Goal: Navigation & Orientation: Find specific page/section

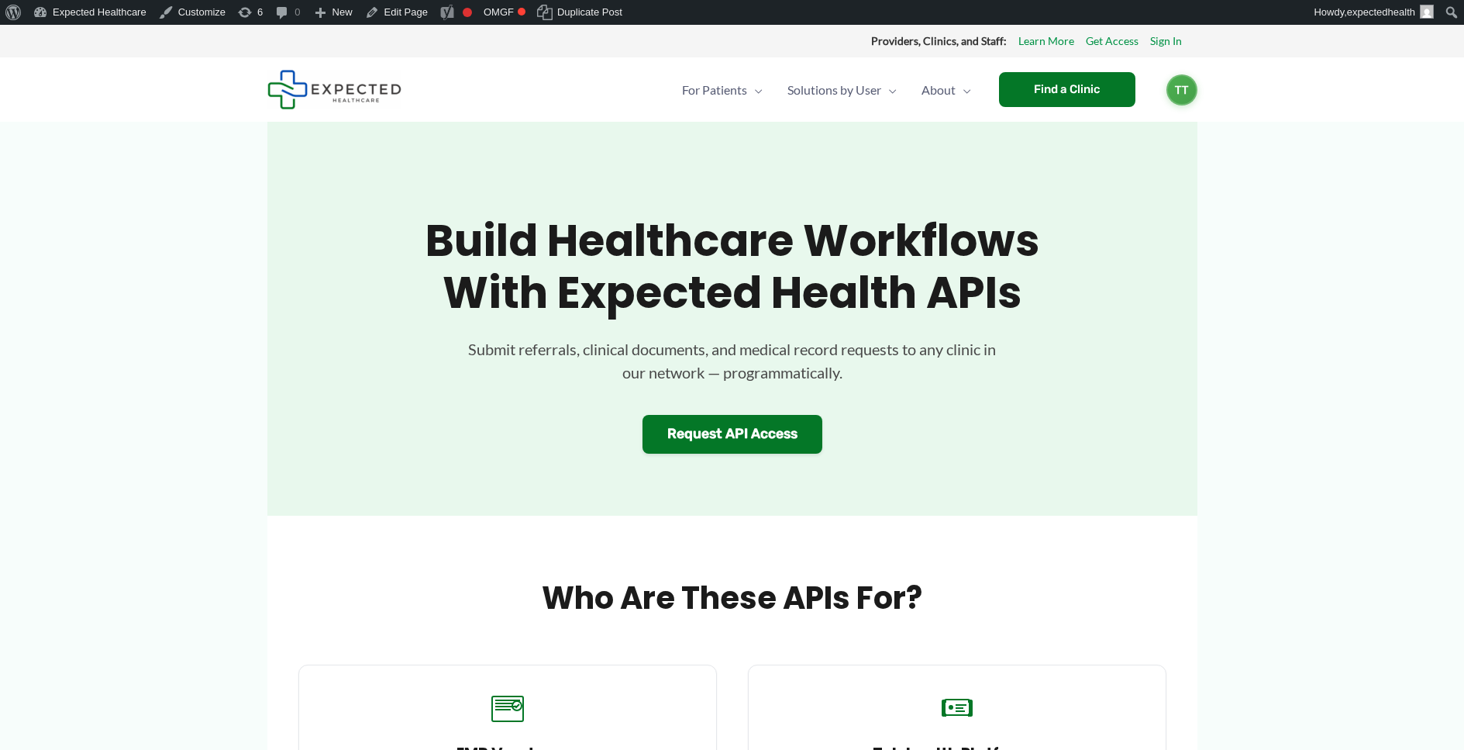
click at [604, 166] on section "Build Healthcare Workflows with Expected Health APIs Submit referrals, clinical…" at bounding box center [732, 319] width 930 height 394
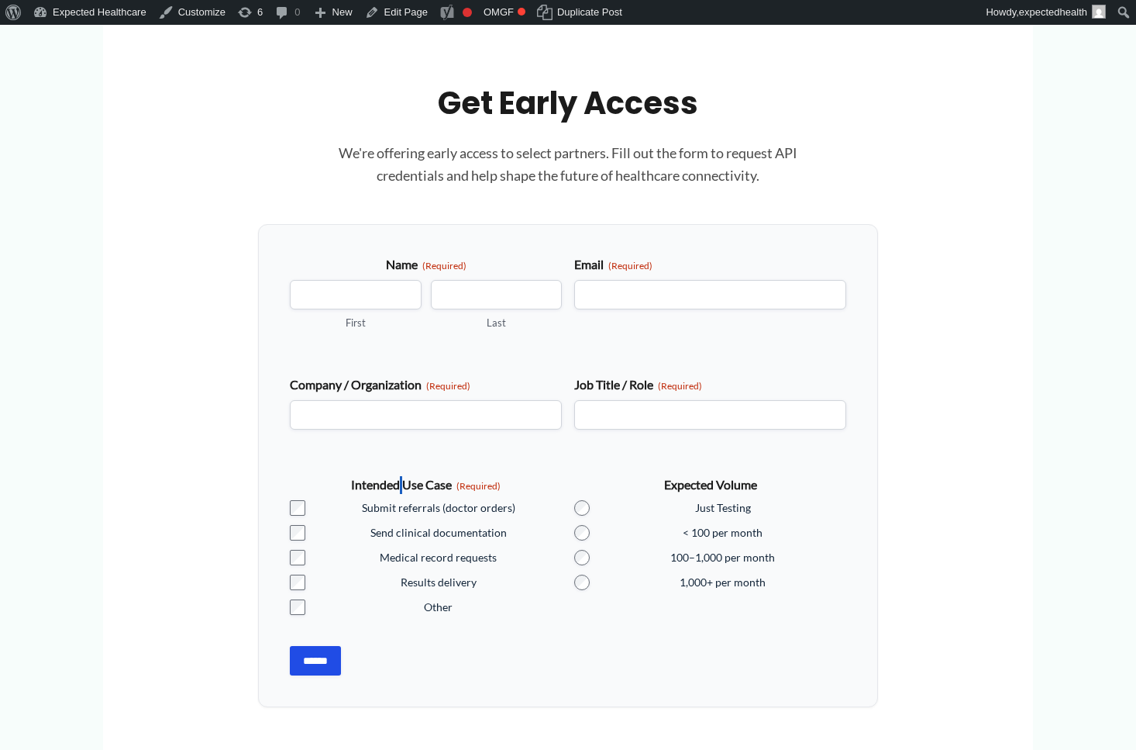
scroll to position [1375, 0]
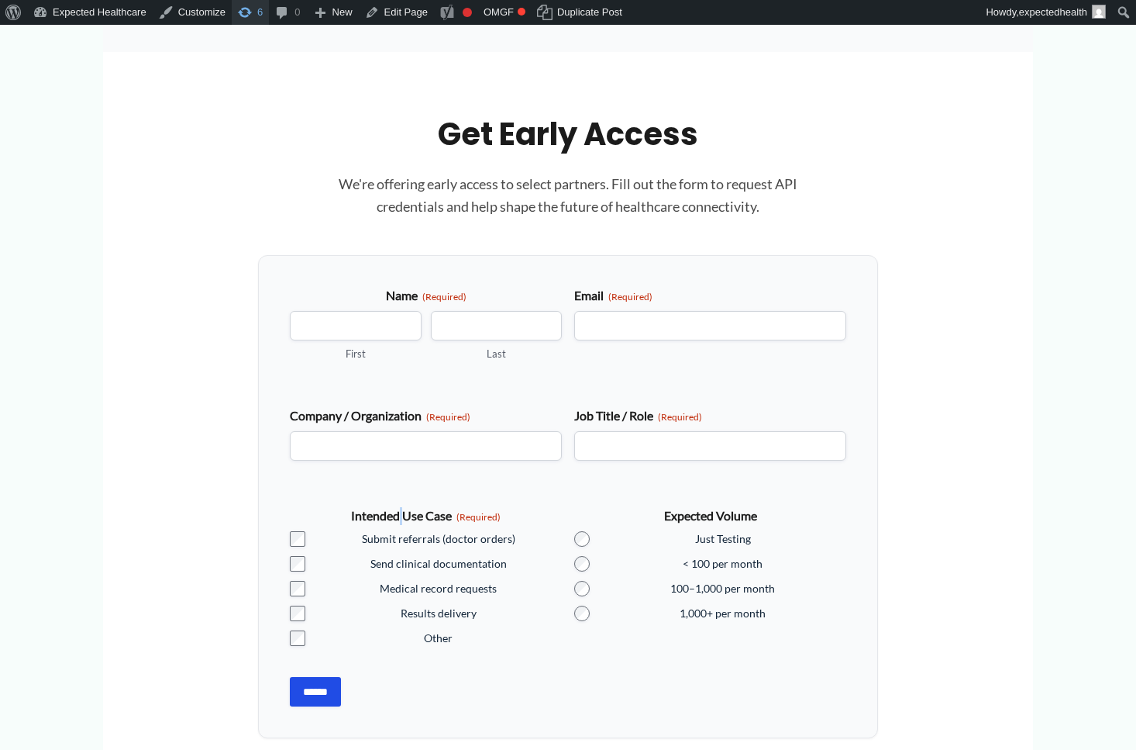
click at [240, 15] on link "6 6 updates available" at bounding box center [250, 12] width 37 height 25
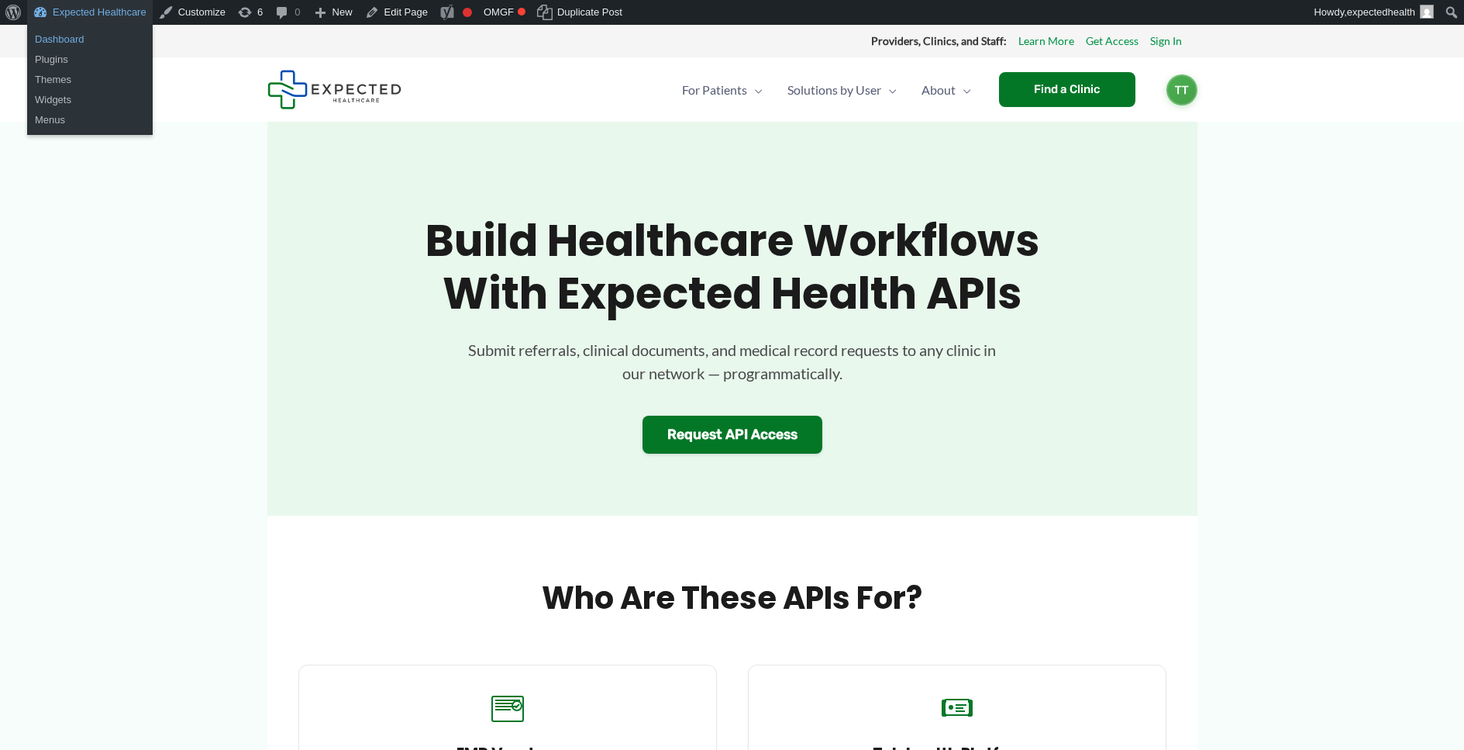
click at [89, 39] on link "Dashboard" at bounding box center [90, 39] width 126 height 20
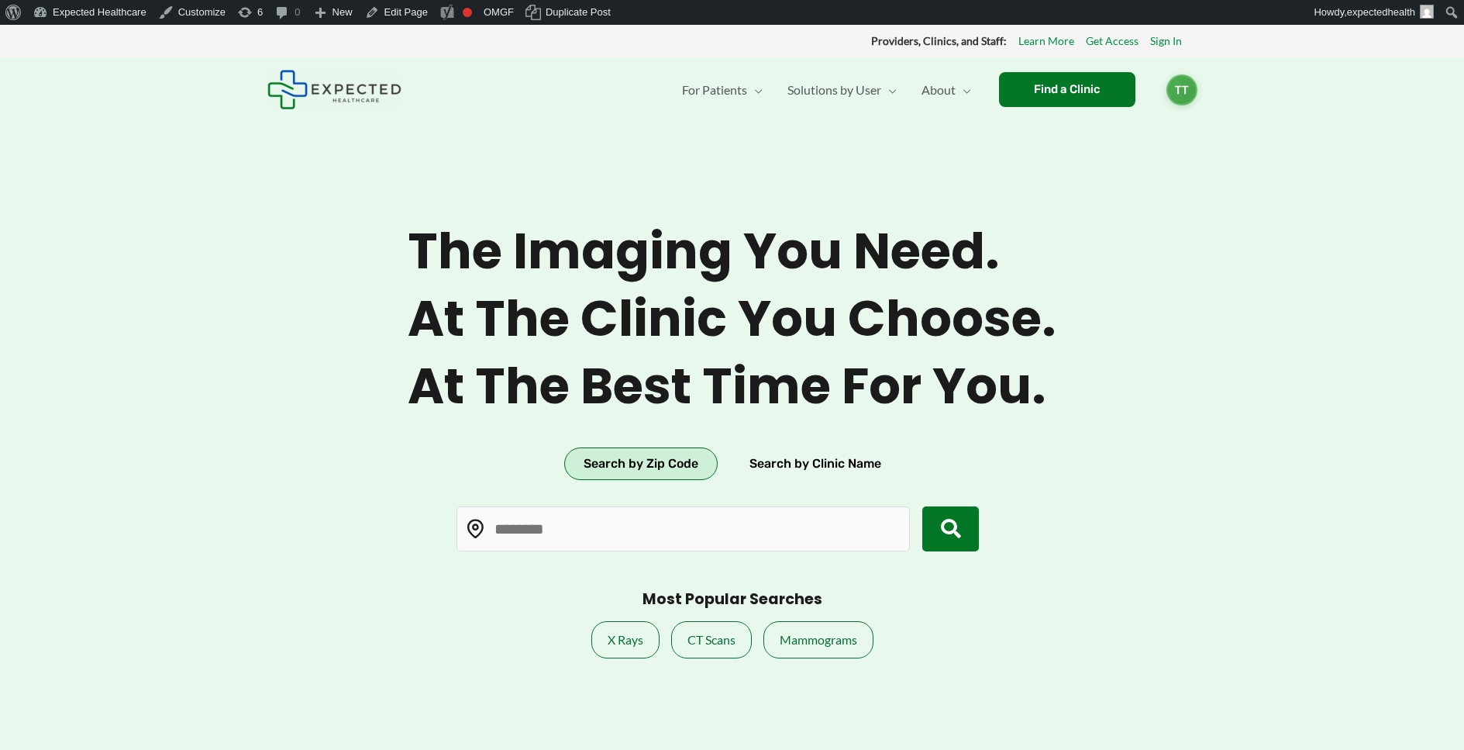
type input "*****"
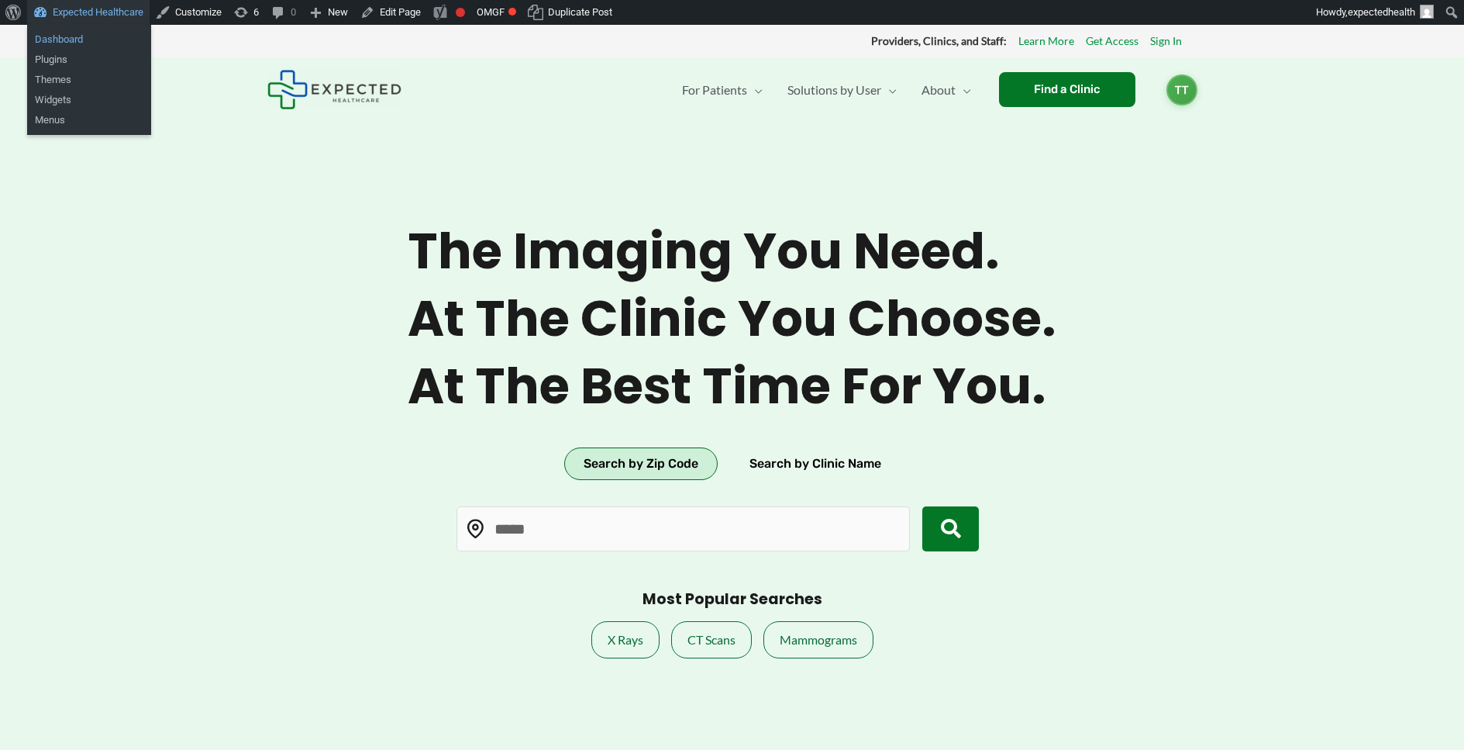
click at [79, 42] on link "Dashboard" at bounding box center [89, 39] width 124 height 20
